Goal: Transaction & Acquisition: Purchase product/service

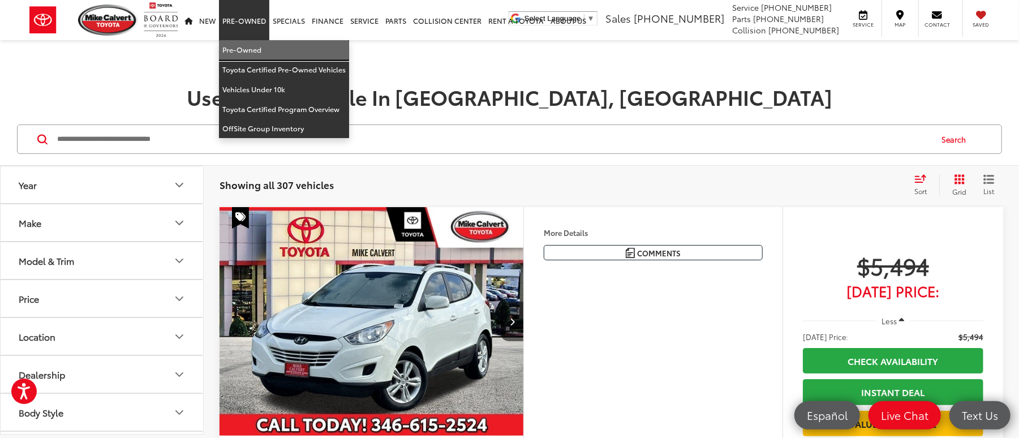
click at [249, 44] on link "Pre-Owned" at bounding box center [284, 50] width 130 height 20
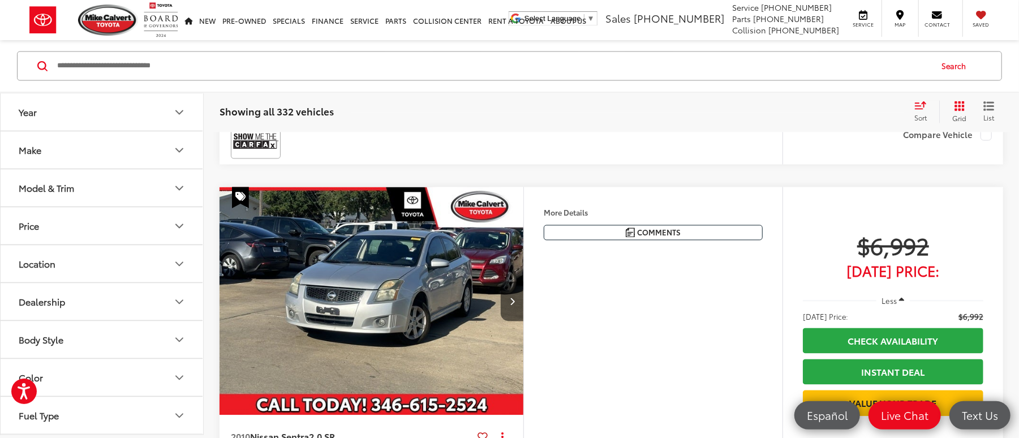
scroll to position [1508, 0]
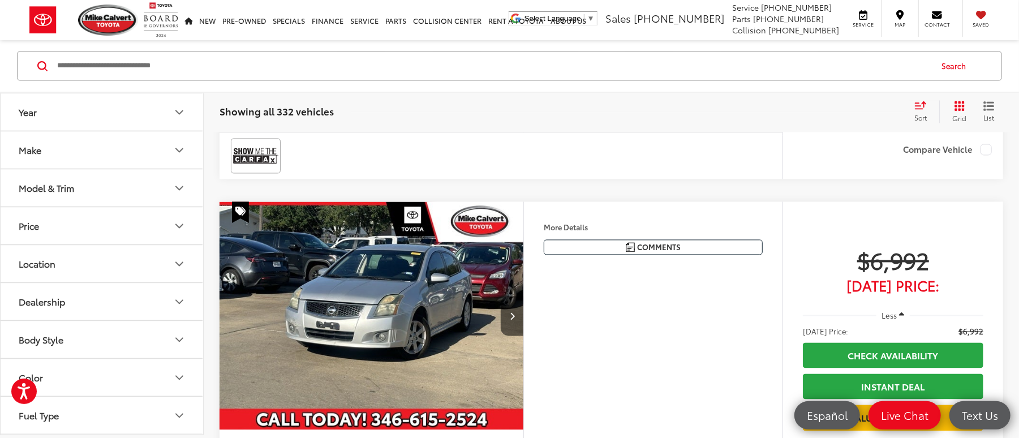
click at [89, 163] on button "Make" at bounding box center [103, 150] width 204 height 37
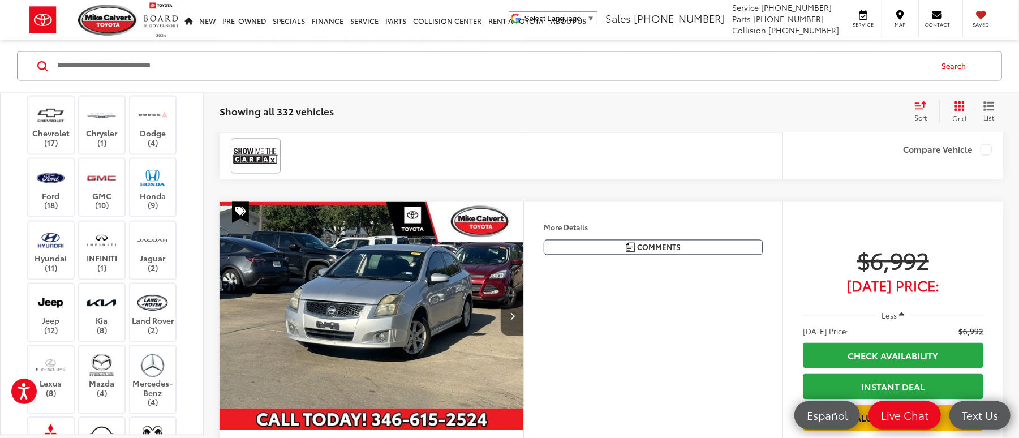
scroll to position [377, 0]
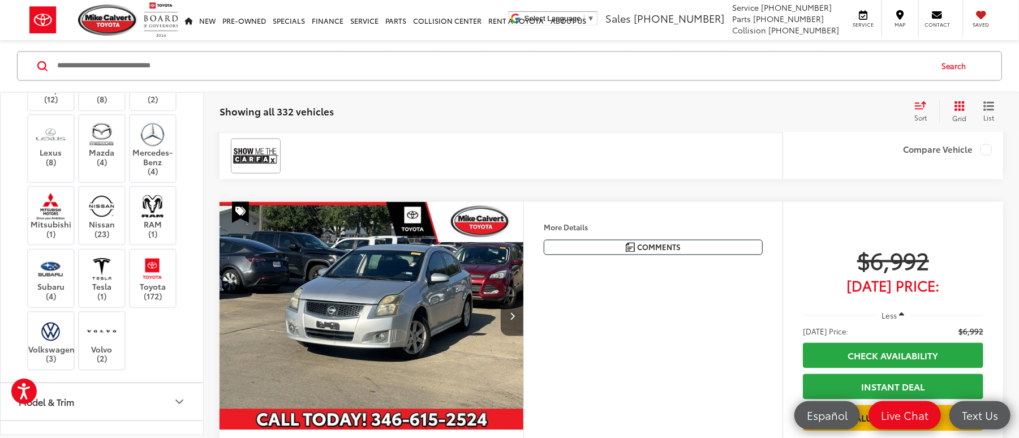
click at [127, 320] on div "Acura (2) Alfa Romeo (2) Audi (4) BMW (2) Buick (3) Cadillac (1) Chevrolet (17)…" at bounding box center [101, 82] width 175 height 580
click at [152, 282] on img at bounding box center [152, 269] width 31 height 27
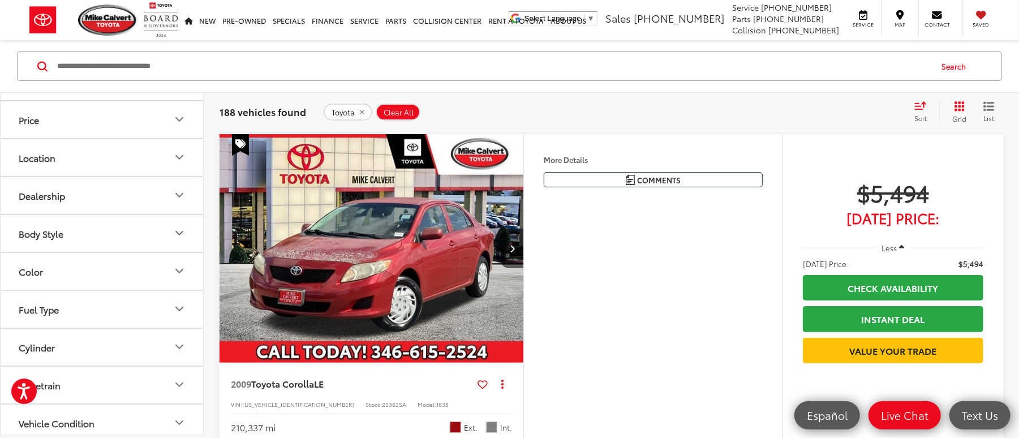
scroll to position [692, 0]
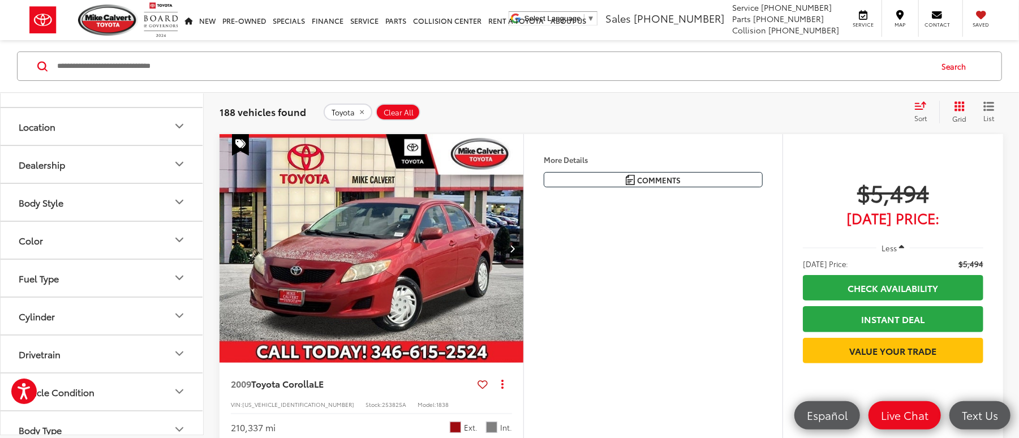
click at [93, 102] on button "Price" at bounding box center [103, 88] width 204 height 37
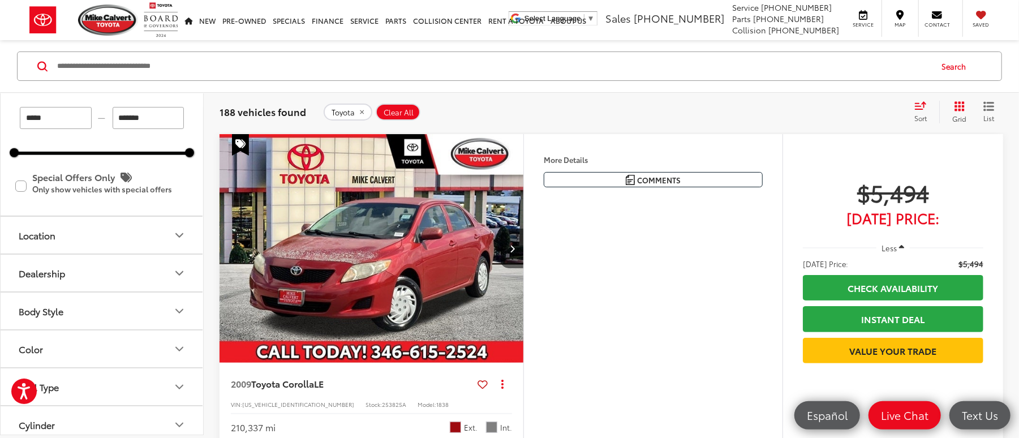
click at [127, 253] on button "Location" at bounding box center [103, 235] width 204 height 37
click at [139, 328] on button "Dealership" at bounding box center [103, 309] width 204 height 37
click at [140, 328] on button "Dealership" at bounding box center [103, 309] width 204 height 37
click at [148, 253] on button "Location" at bounding box center [103, 235] width 204 height 37
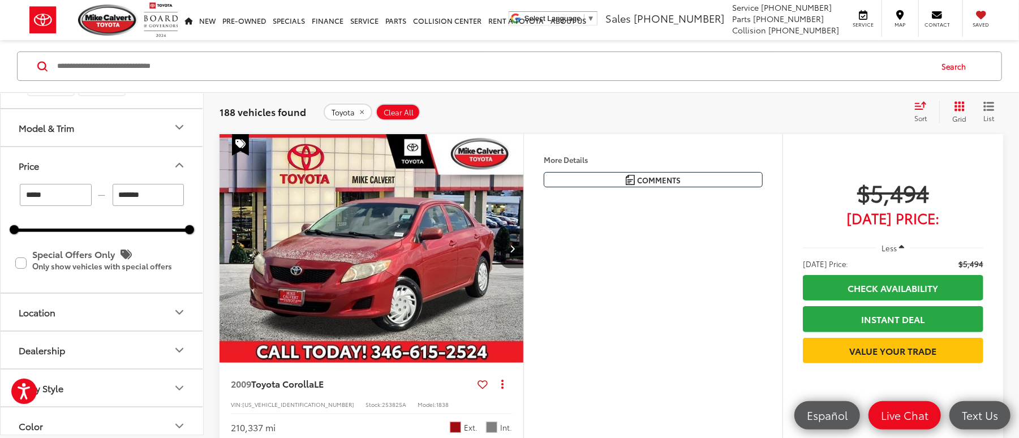
scroll to position [541, 0]
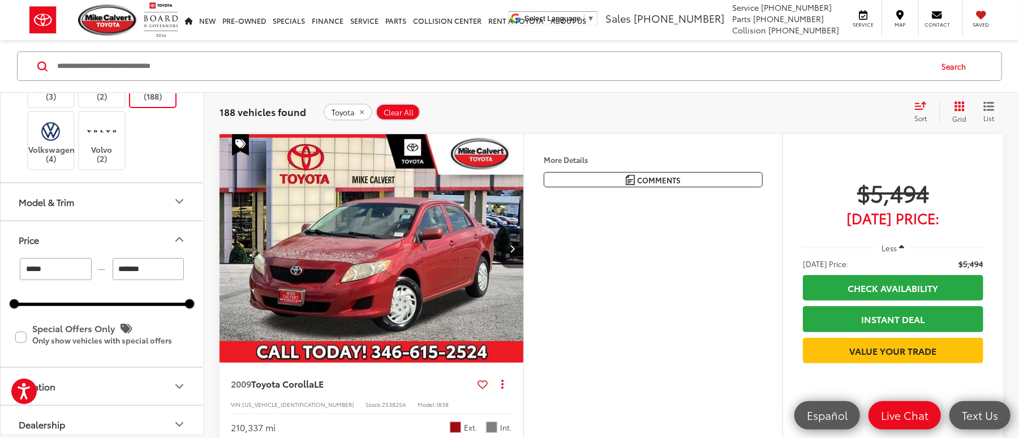
click at [168, 253] on button "Price" at bounding box center [103, 239] width 204 height 37
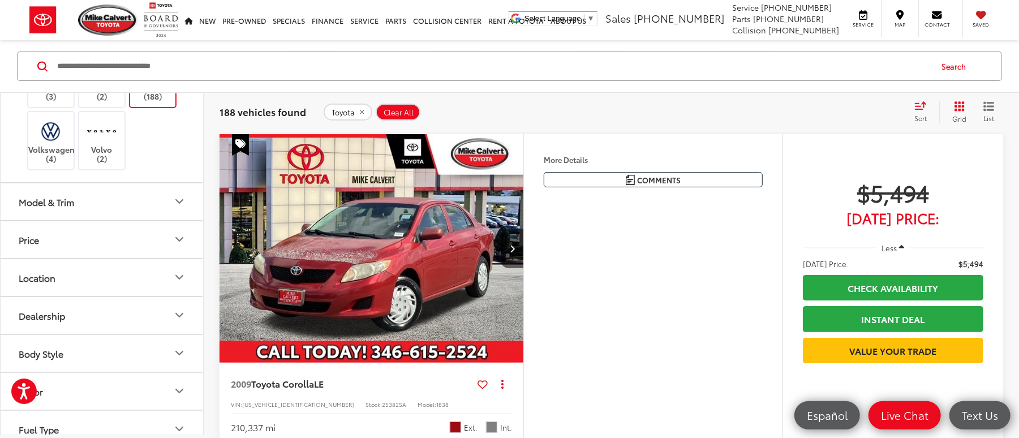
click at [138, 215] on button "Model & Trim" at bounding box center [103, 201] width 204 height 37
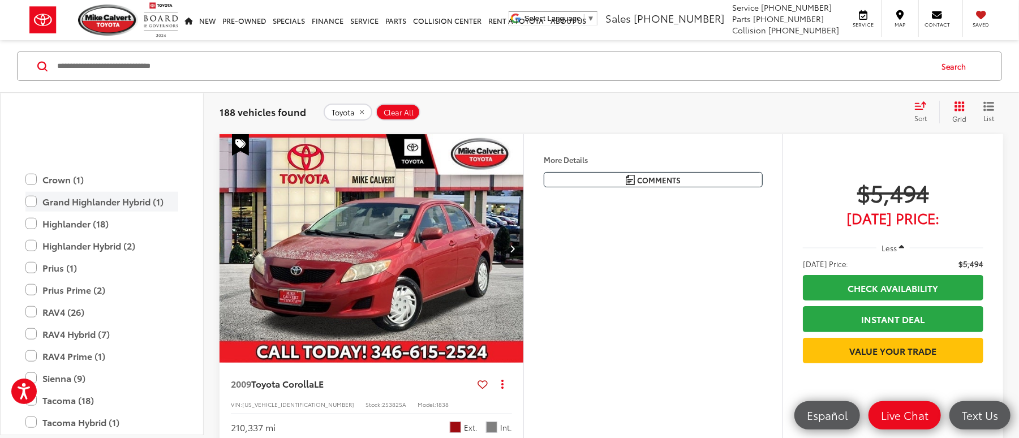
scroll to position [843, 0]
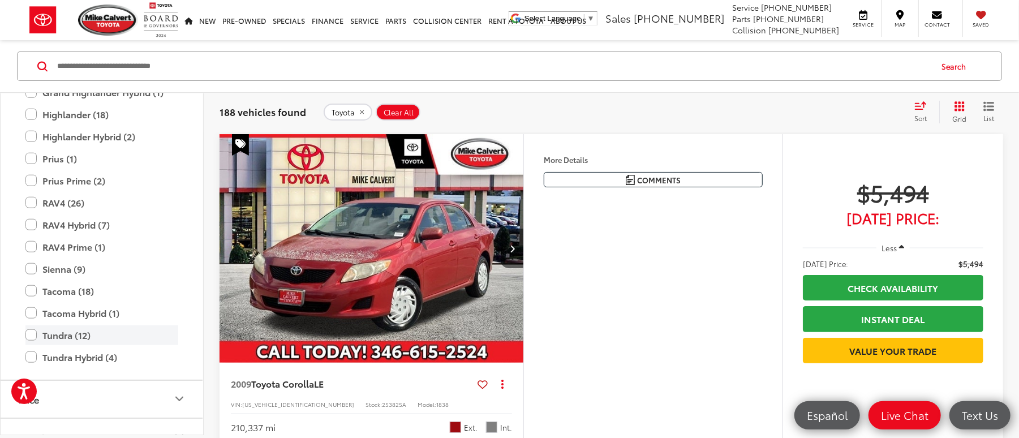
click at [31, 345] on label "Tundra (12)" at bounding box center [101, 335] width 153 height 20
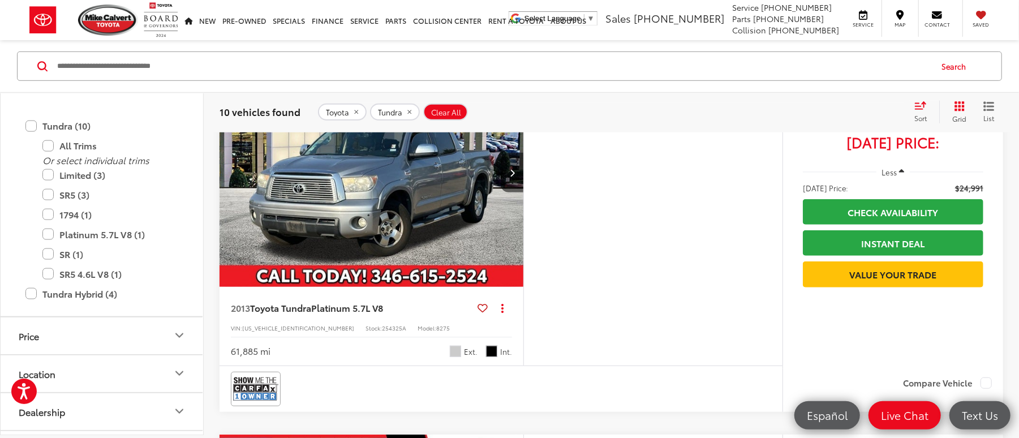
scroll to position [1207, 0]
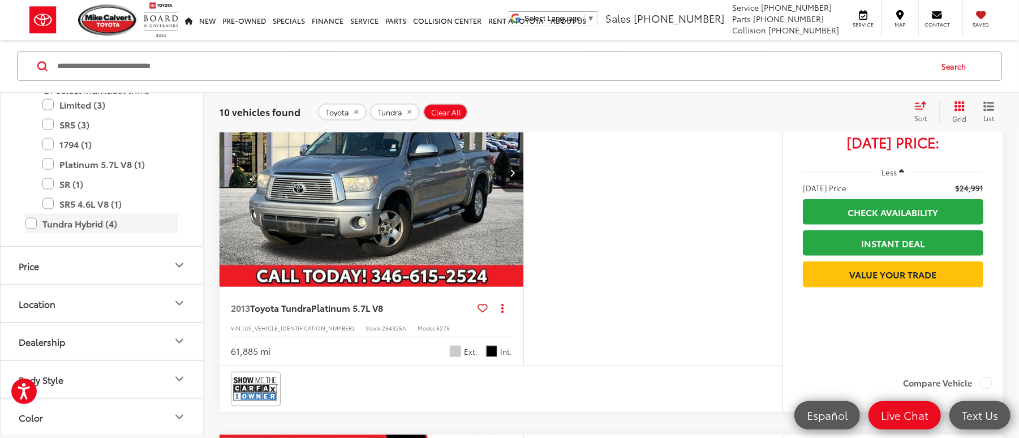
click at [25, 234] on label "Tundra Hybrid (4)" at bounding box center [101, 224] width 153 height 20
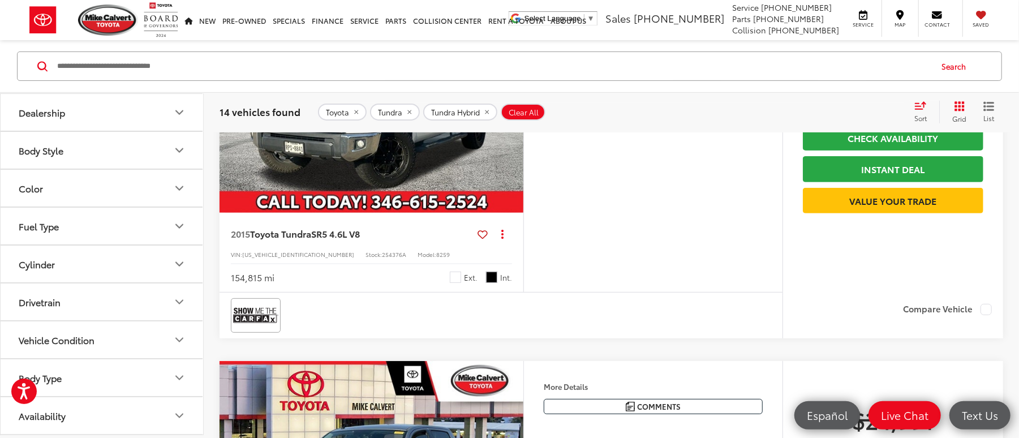
scroll to position [224, 0]
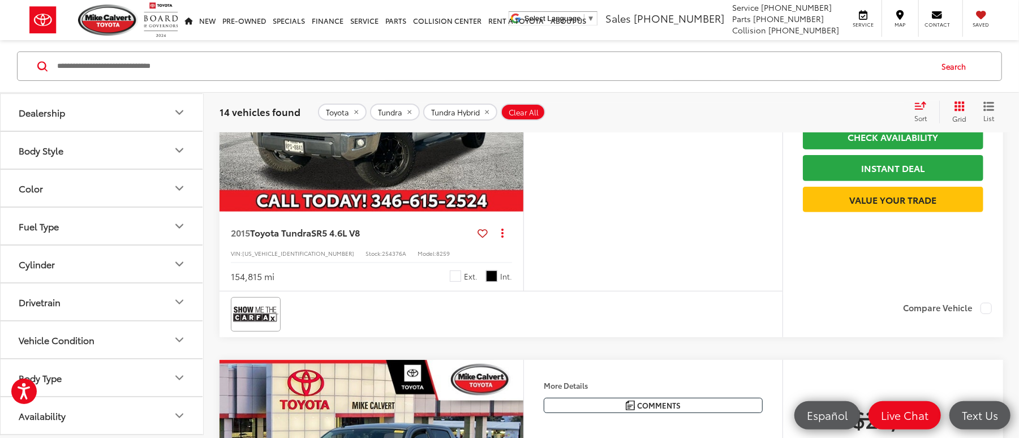
click at [97, 306] on button "Drivetrain" at bounding box center [103, 301] width 204 height 37
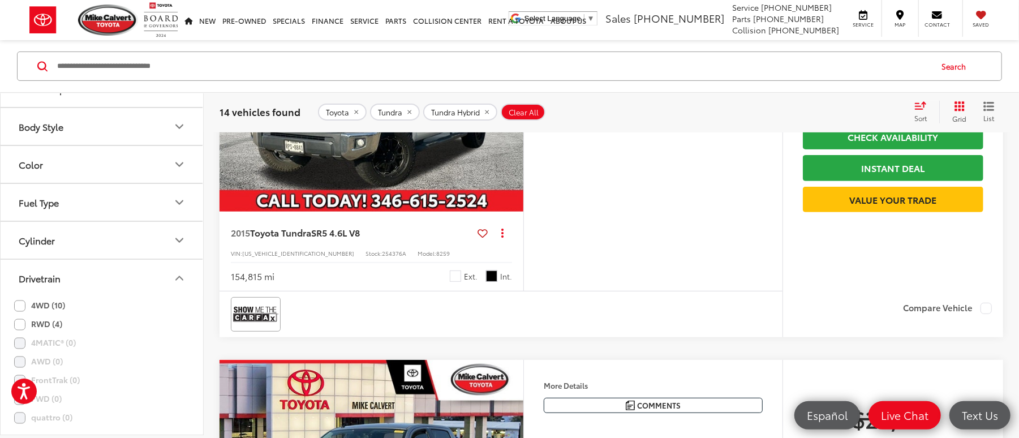
click at [46, 315] on label "4WD (10)" at bounding box center [39, 305] width 51 height 19
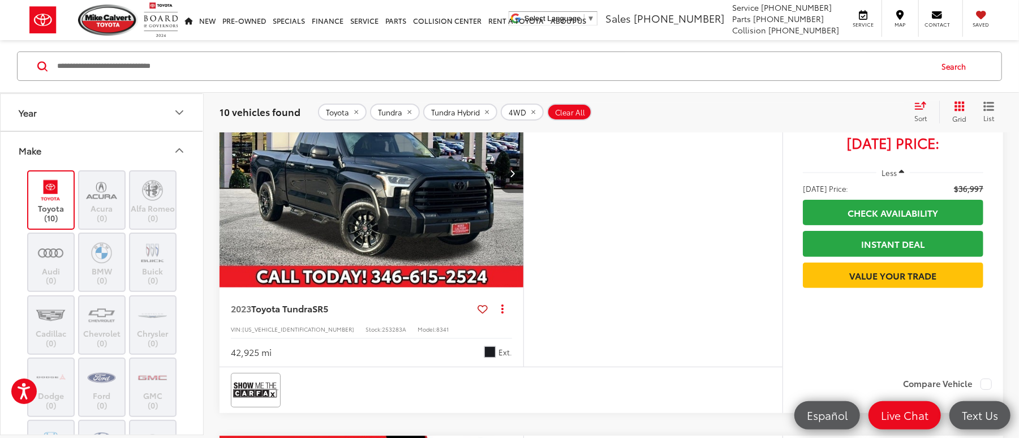
click at [106, 118] on button "Year" at bounding box center [103, 112] width 204 height 37
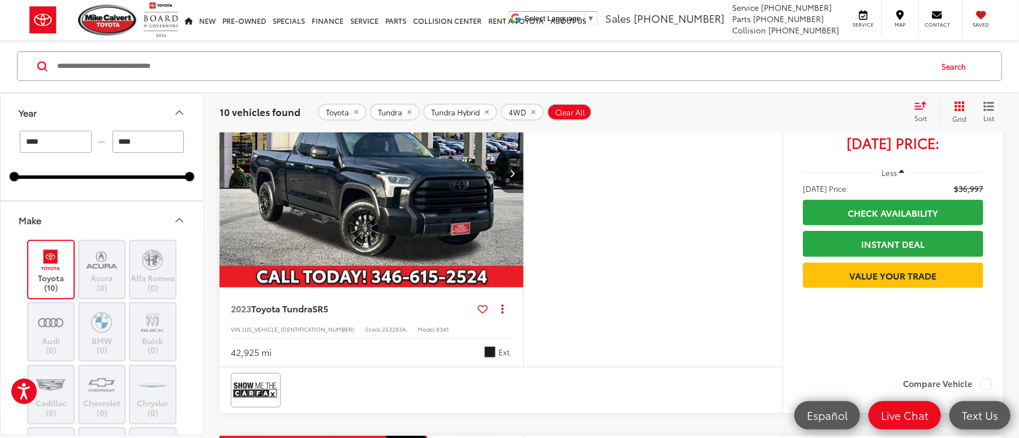
click at [49, 139] on input "****" at bounding box center [56, 142] width 72 height 22
type input "****"
click at [127, 145] on input "****" at bounding box center [149, 142] width 72 height 22
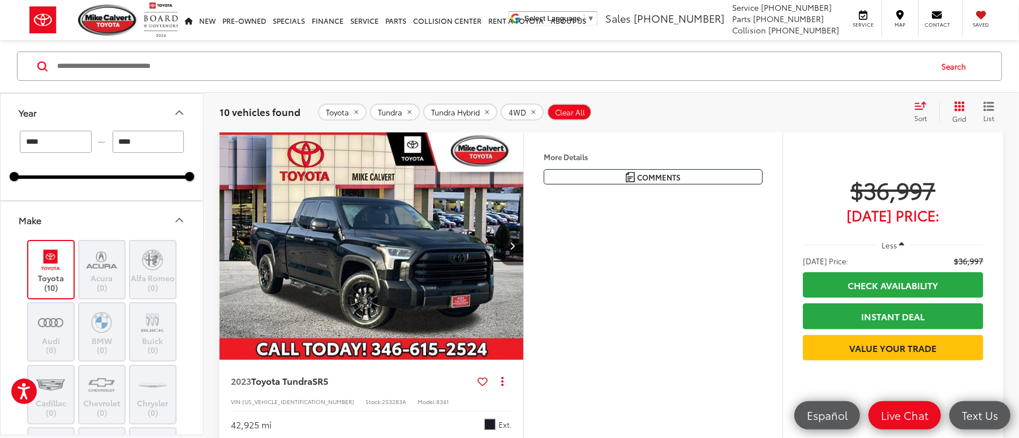
scroll to position [73, 0]
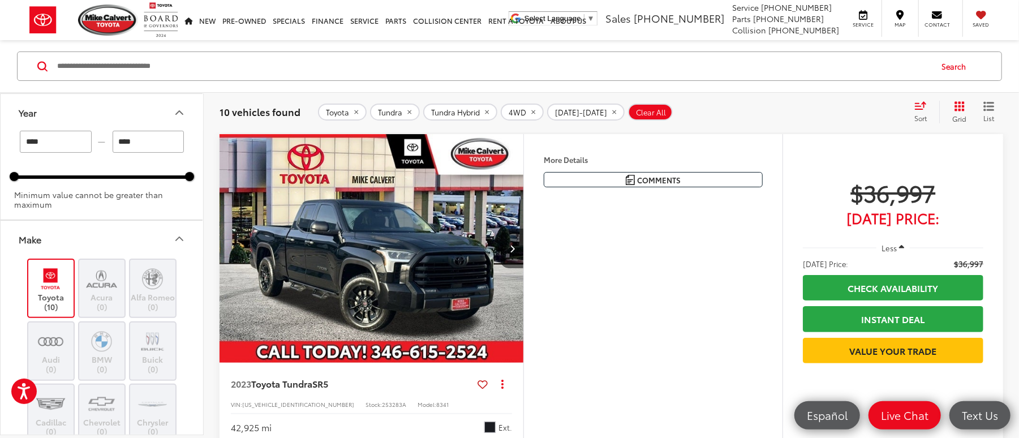
click at [154, 141] on input "****" at bounding box center [149, 142] width 72 height 22
click at [261, 85] on div "Search" at bounding box center [509, 66] width 1019 height 53
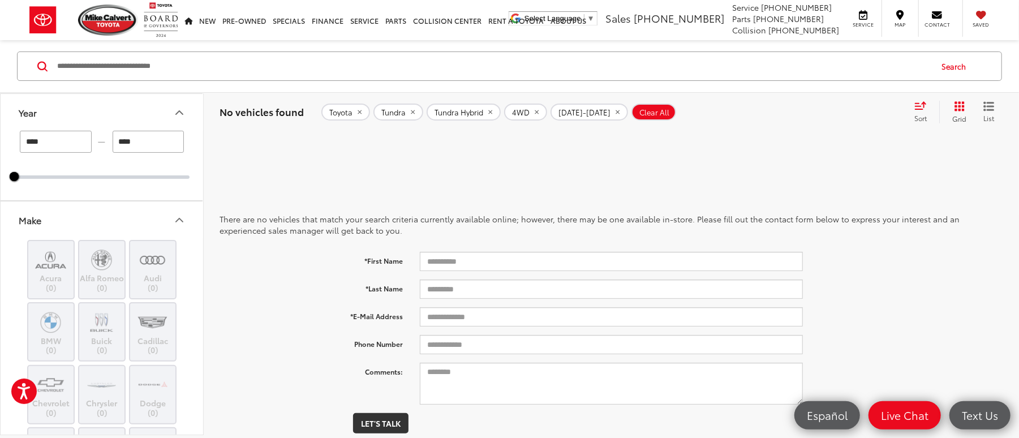
click at [156, 143] on input "****" at bounding box center [149, 142] width 72 height 22
click at [338, 84] on div "Search" at bounding box center [509, 66] width 1019 height 53
click at [161, 147] on input "****" at bounding box center [149, 142] width 72 height 22
type input "****"
click at [269, 89] on div "Search" at bounding box center [509, 66] width 1019 height 53
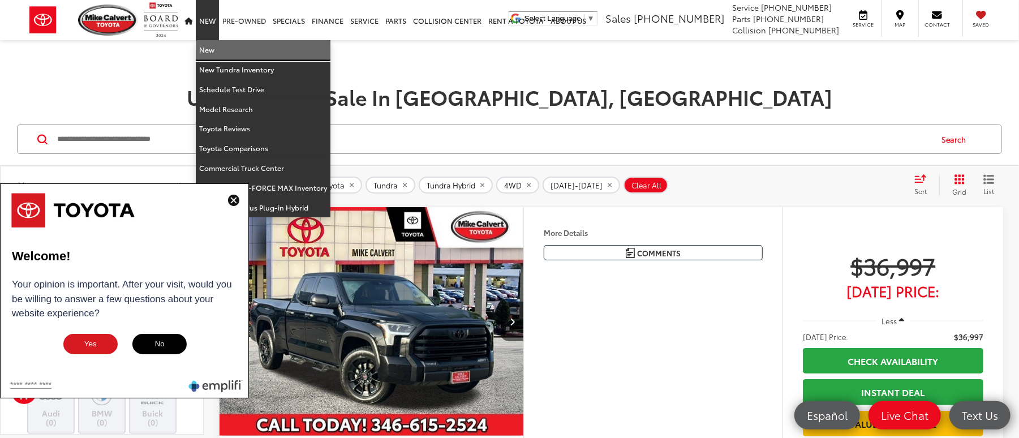
drag, startPoint x: 211, startPoint y: 44, endPoint x: 239, endPoint y: 40, distance: 28.0
click at [211, 44] on link "New" at bounding box center [263, 50] width 135 height 20
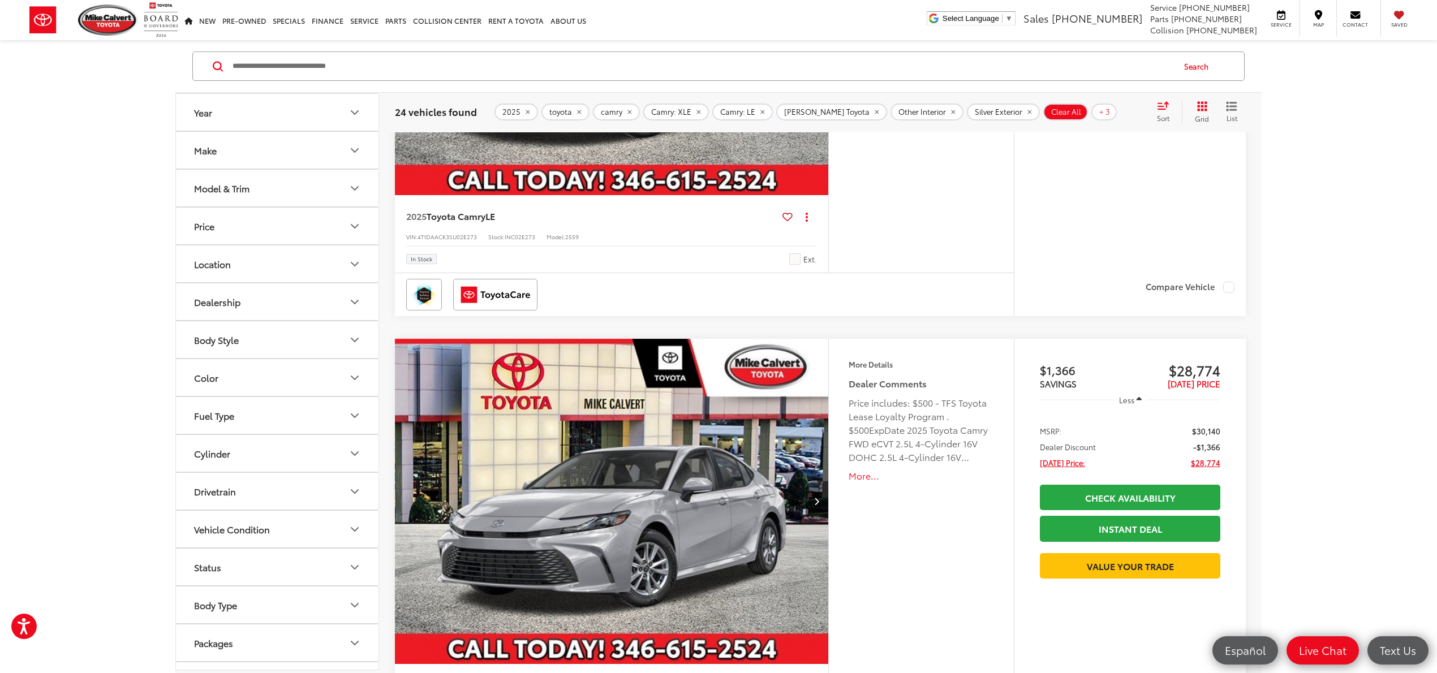
scroll to position [528, 0]
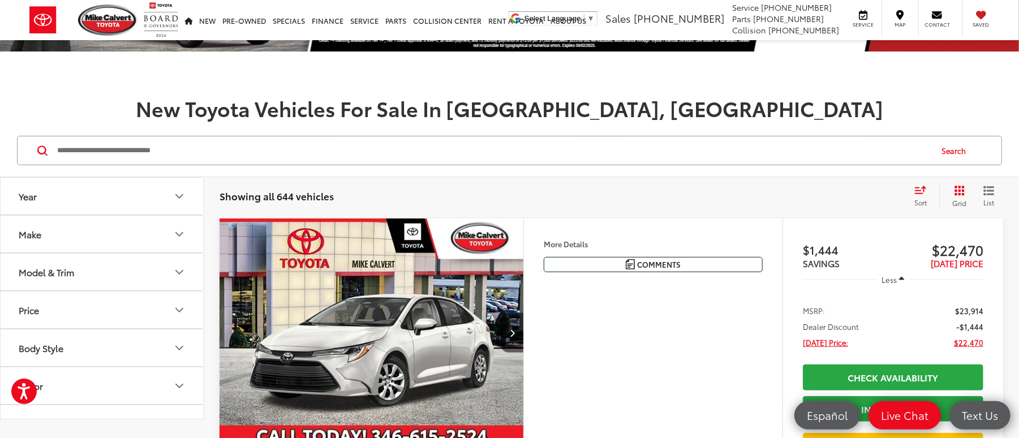
scroll to position [75, 0]
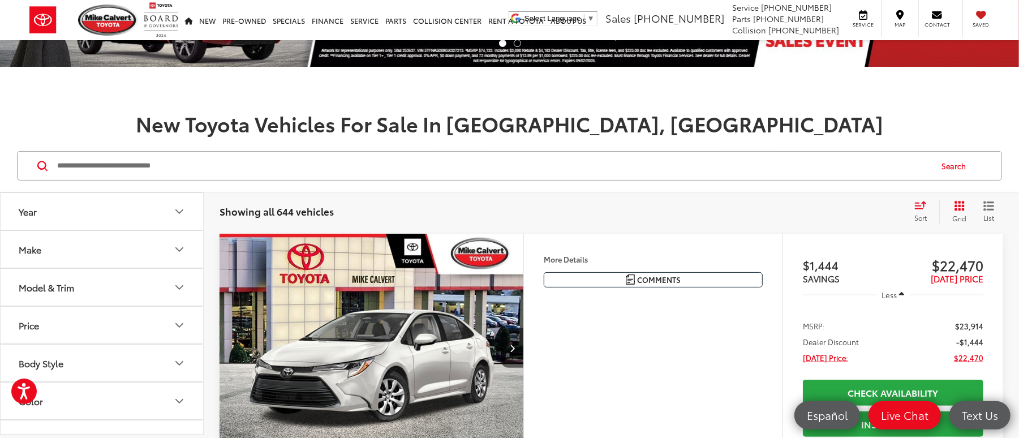
click at [126, 244] on button "Make" at bounding box center [103, 249] width 204 height 37
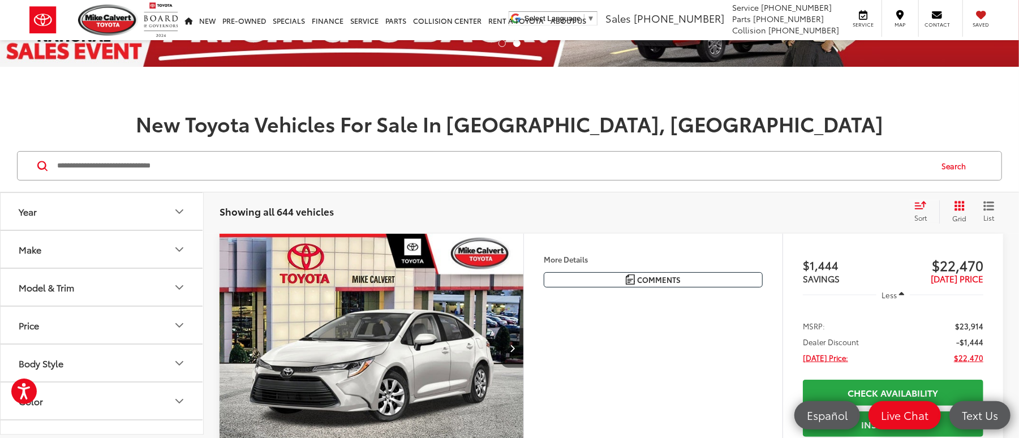
click at [121, 281] on button "Model & Trim" at bounding box center [103, 287] width 204 height 37
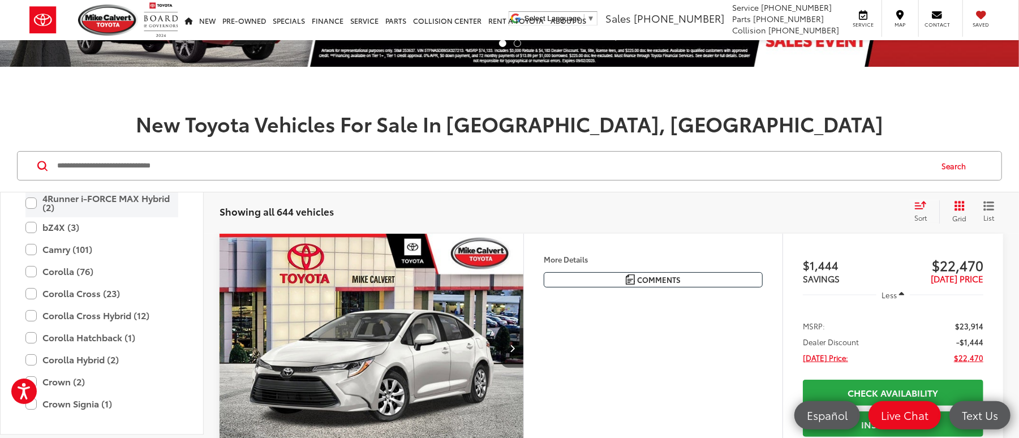
scroll to position [144, 0]
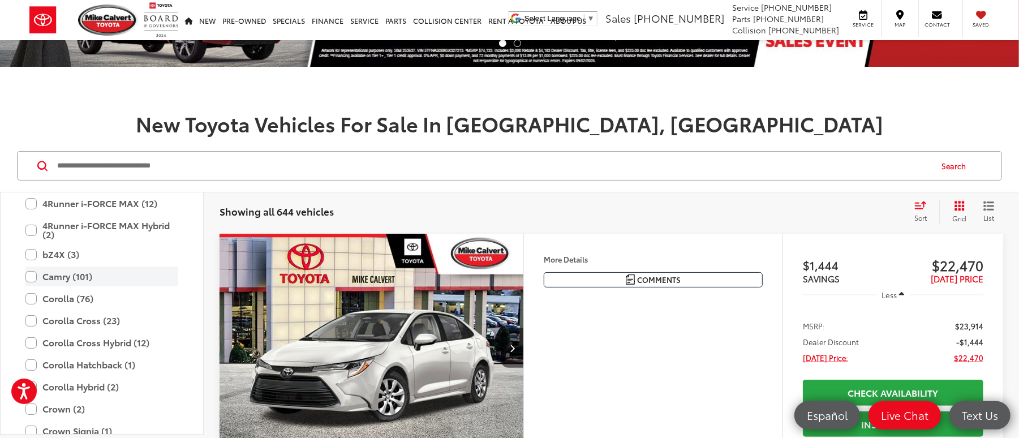
click at [91, 270] on label "Camry (101)" at bounding box center [101, 276] width 153 height 20
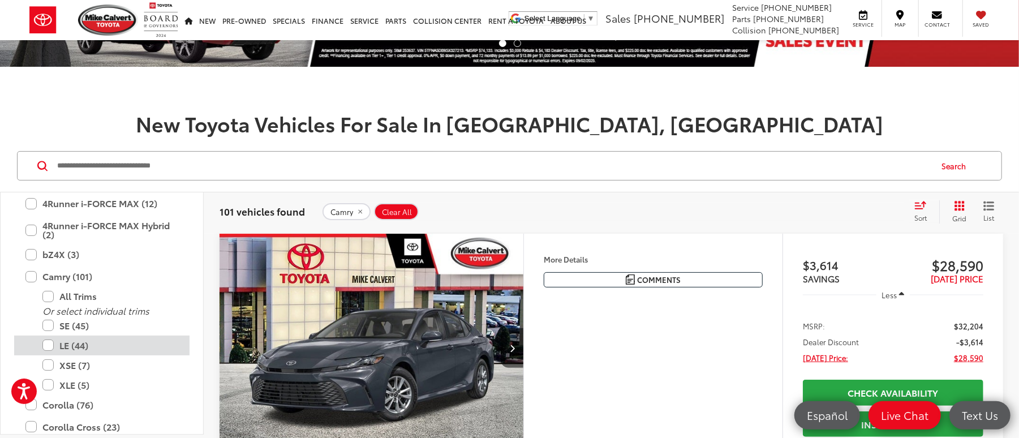
click at [78, 346] on label "LE (44)" at bounding box center [110, 345] width 136 height 20
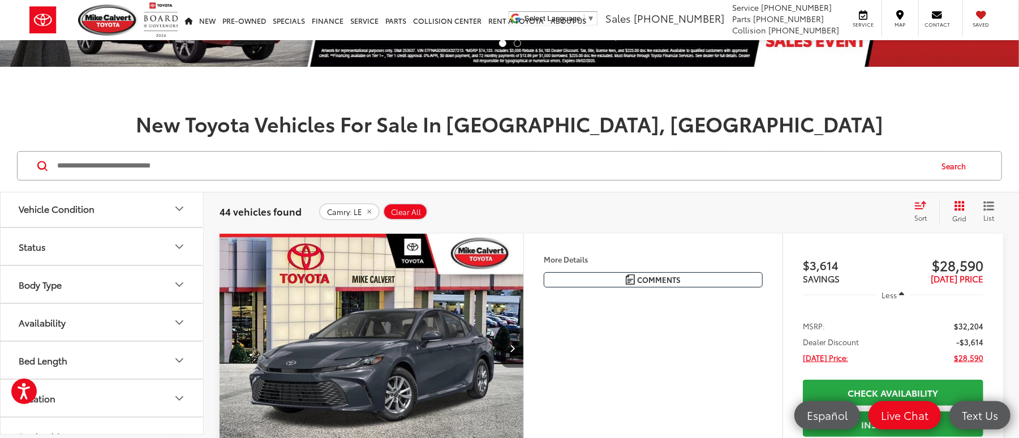
scroll to position [1118, 0]
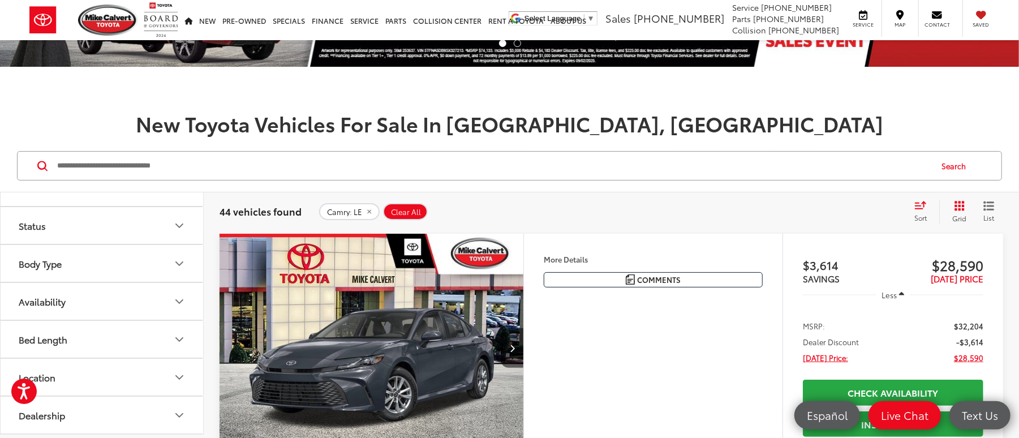
click at [136, 293] on button "Availability" at bounding box center [103, 301] width 204 height 37
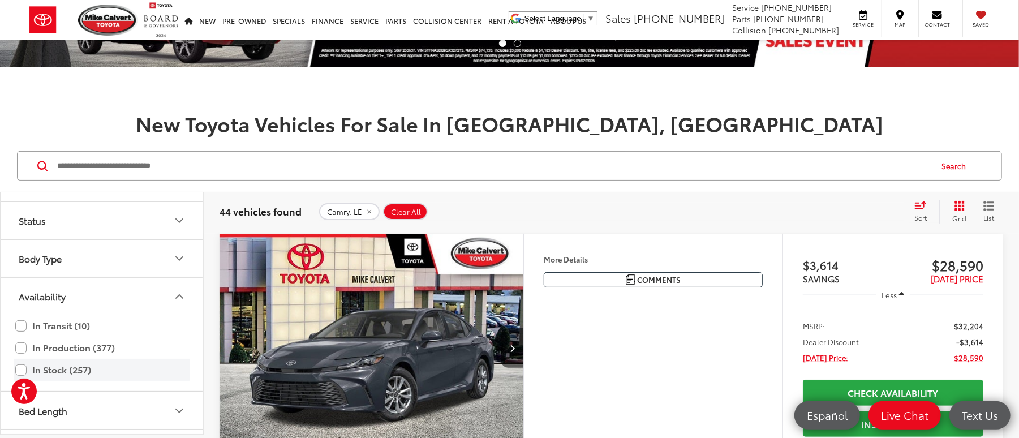
click at [72, 379] on label "In Stock (257)" at bounding box center [101, 370] width 173 height 20
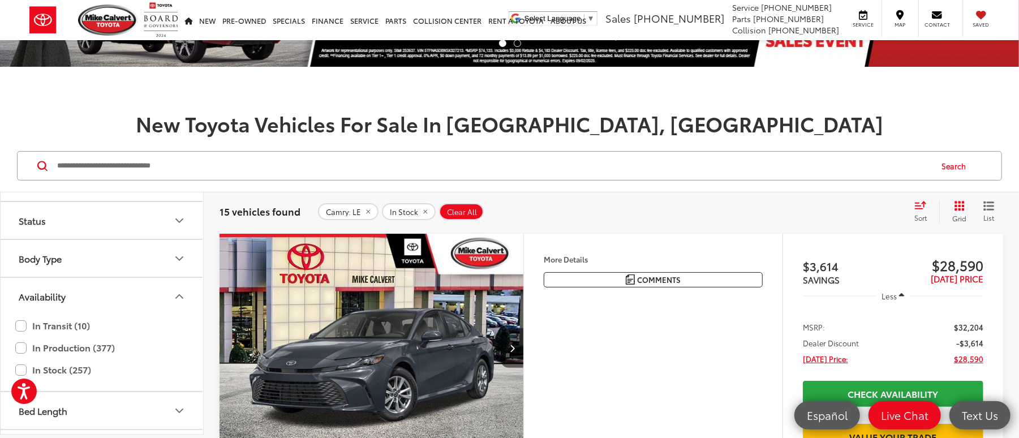
click at [221, 111] on div "New Toyota Vehicles For Sale In Houston, TX" at bounding box center [509, 106] width 1019 height 56
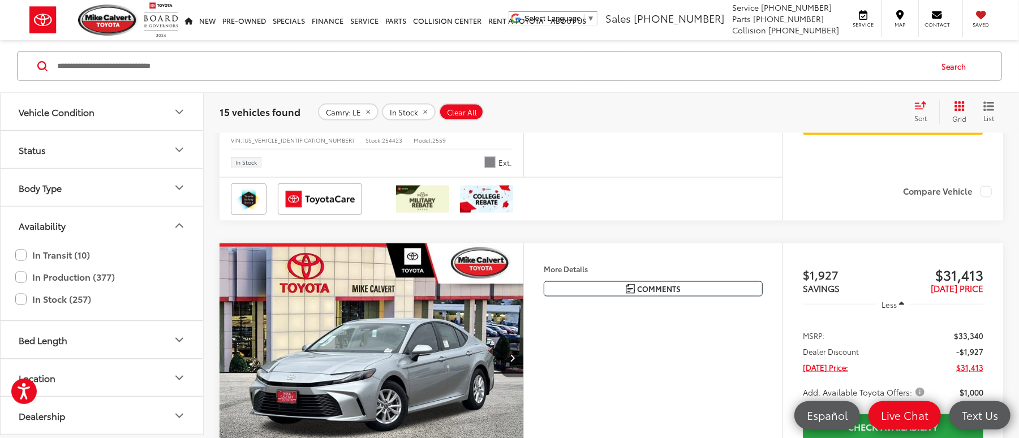
scroll to position [4149, 0]
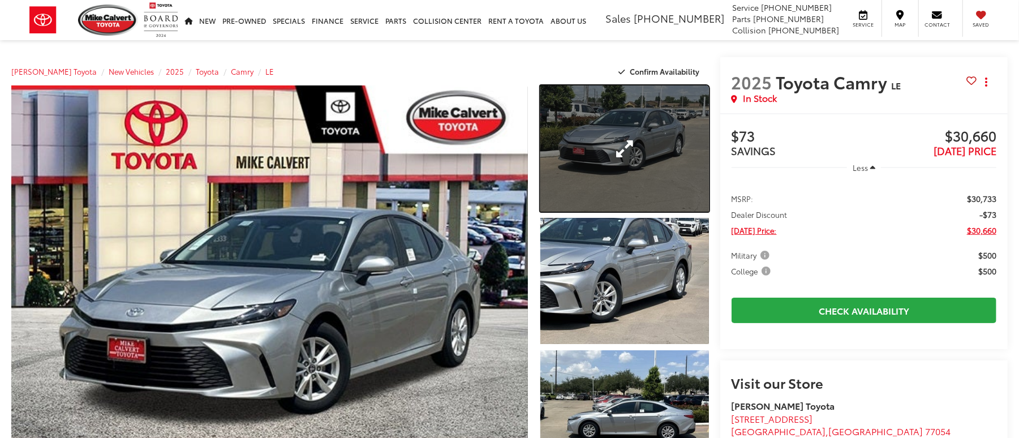
click at [605, 165] on link "Expand Photo 1" at bounding box center [624, 148] width 169 height 126
